Goal: Find specific page/section: Find specific page/section

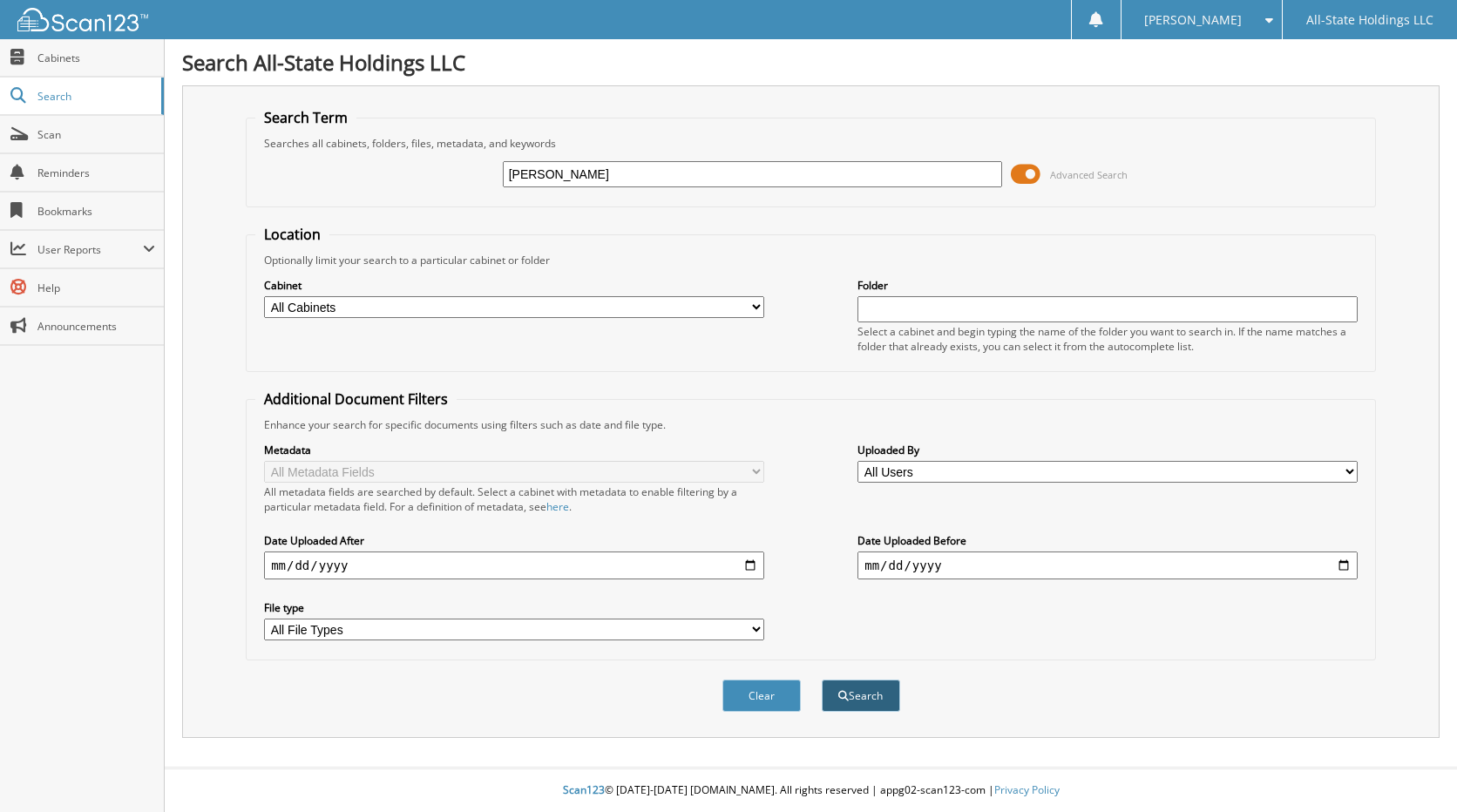
type input "[PERSON_NAME]"
click at [874, 703] on button "Search" at bounding box center [861, 696] width 78 height 32
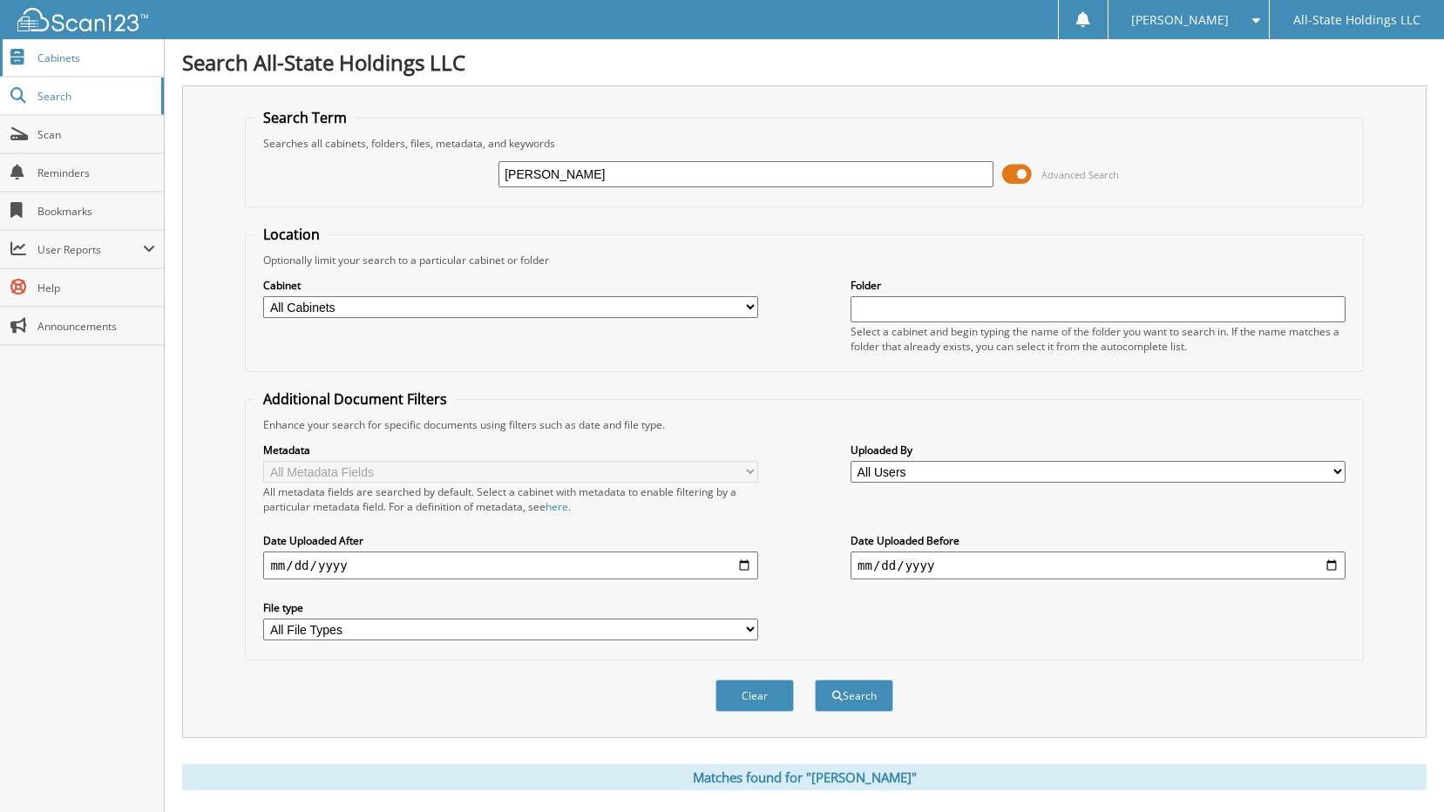
click at [50, 54] on span "Cabinets" at bounding box center [96, 58] width 118 height 15
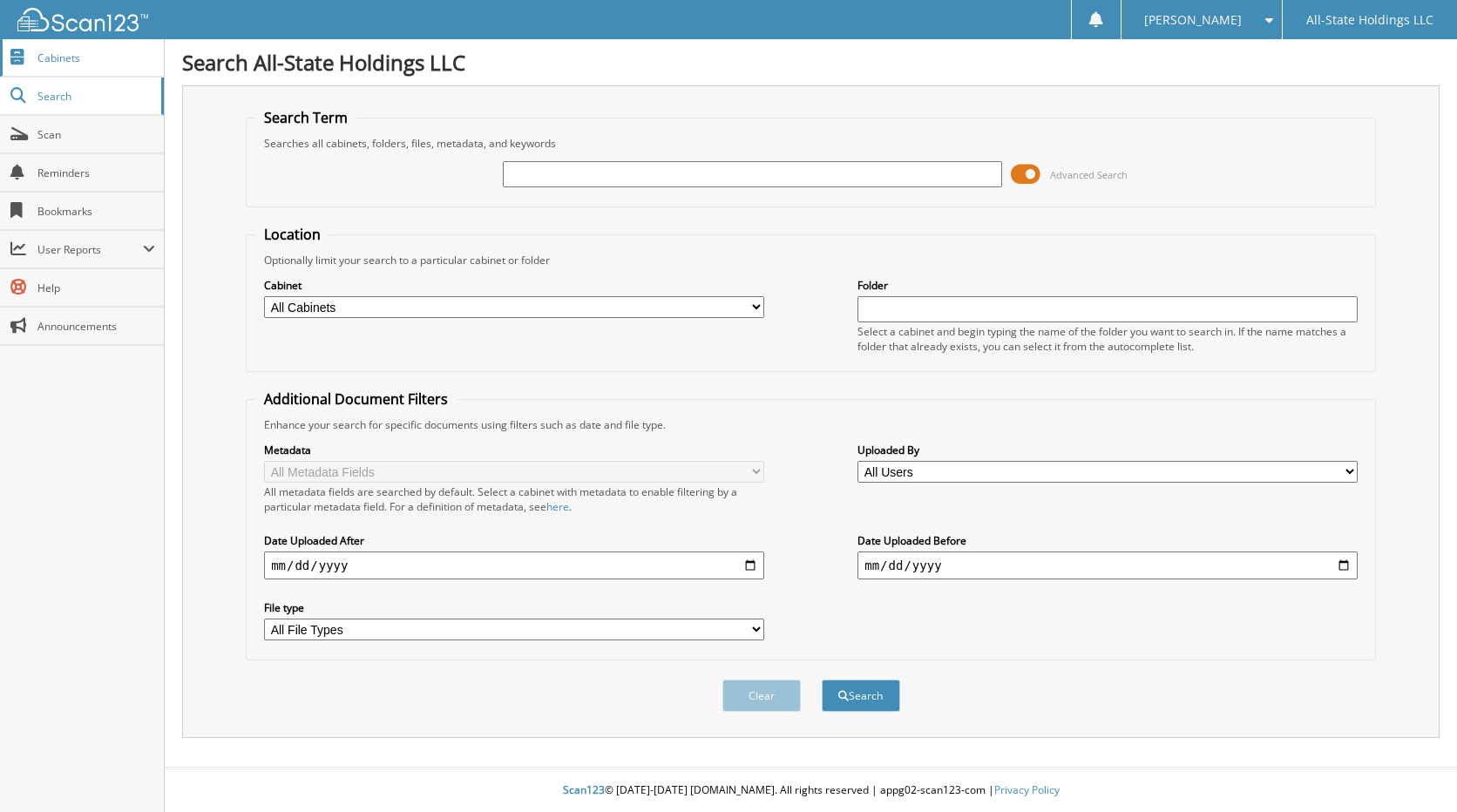
click at [53, 57] on span "Cabinets" at bounding box center [96, 58] width 118 height 15
